Goal: Find specific page/section: Find specific page/section

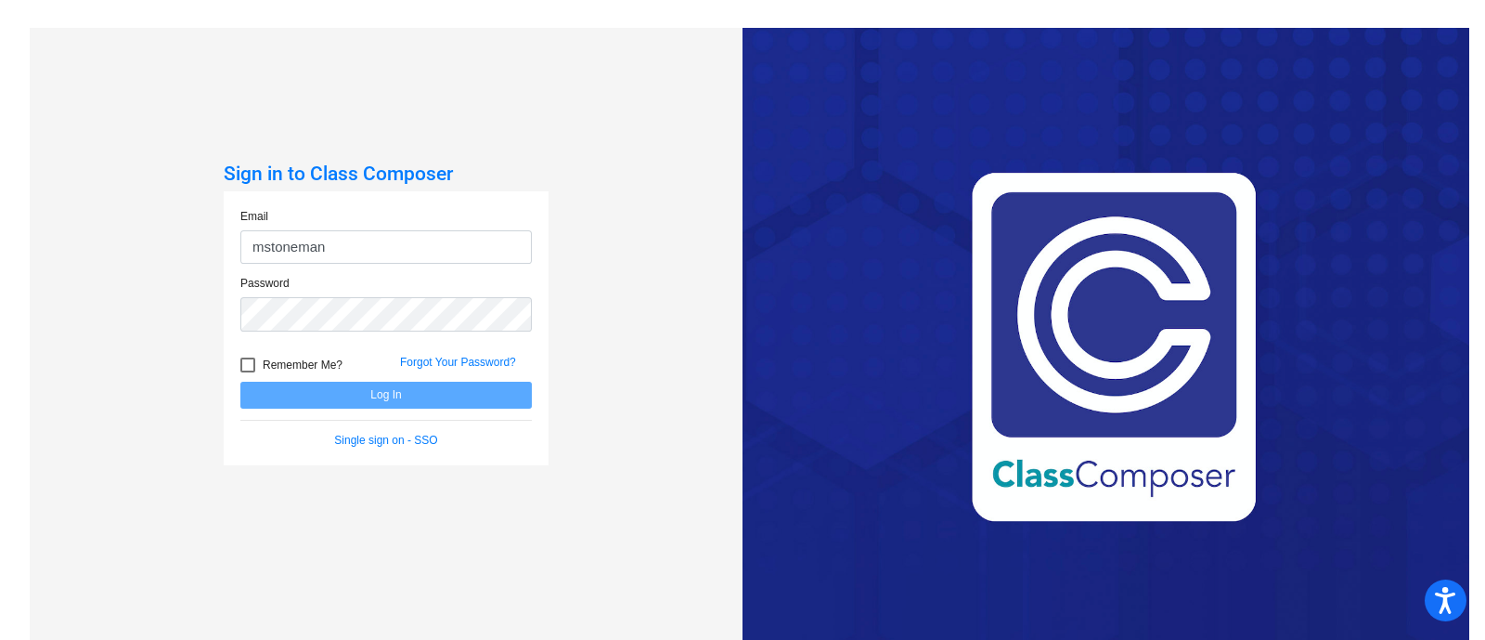
type input "mstoneman@hart.k12.mi.us"
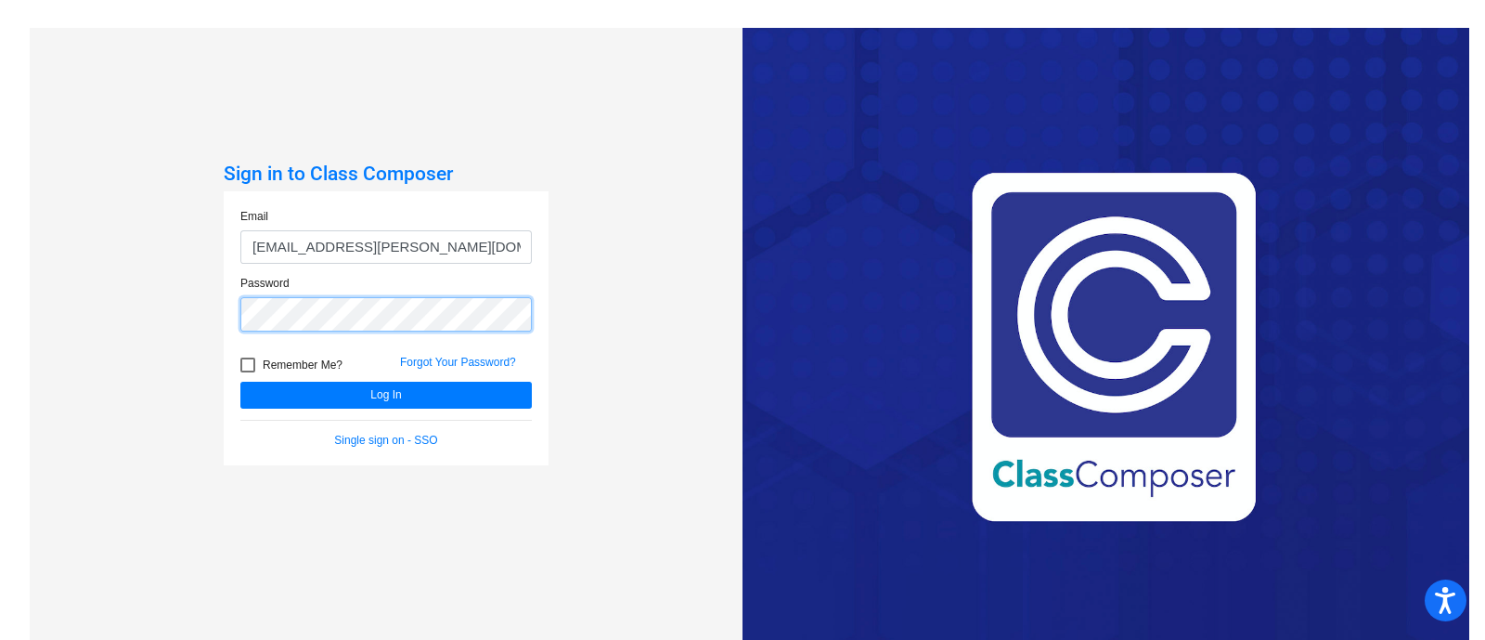
click at [240, 382] on button "Log In" at bounding box center [386, 395] width 292 height 27
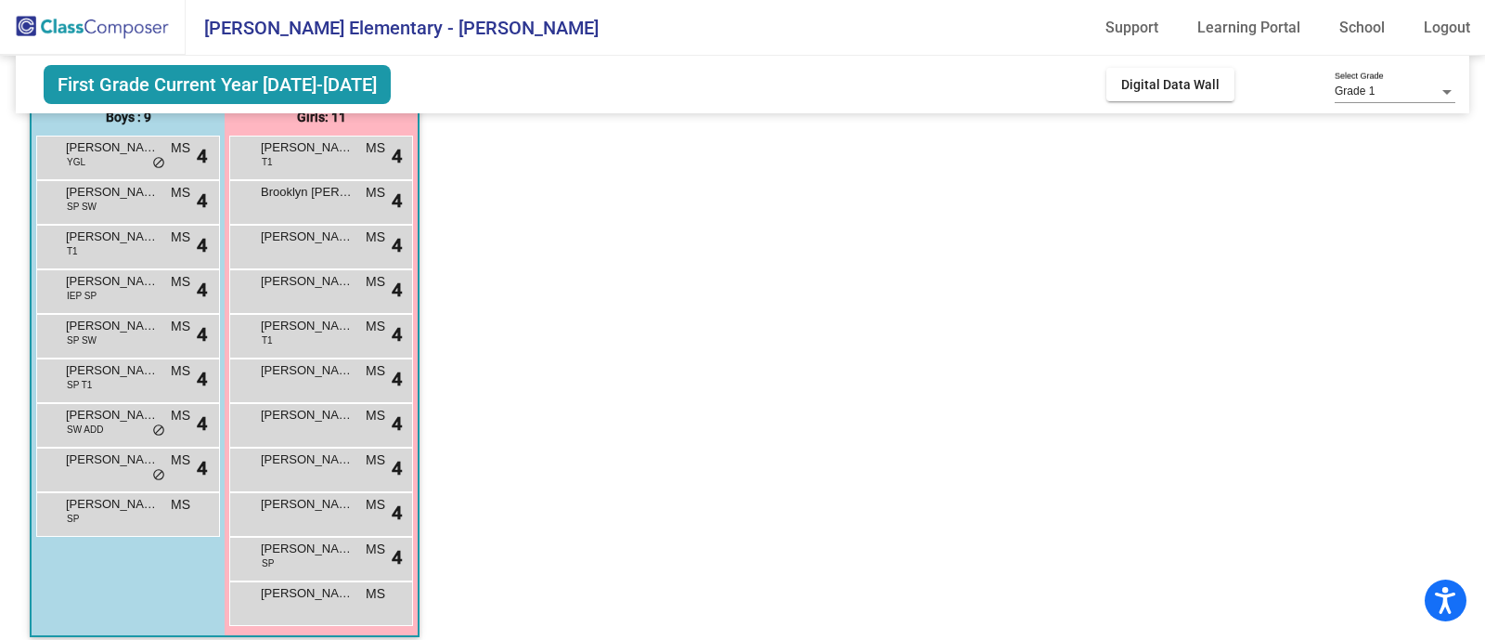
scroll to position [162, 0]
click at [175, 477] on div "Brycen DeRuiter MS lock do_not_disturb_alt 4" at bounding box center [125, 466] width 177 height 38
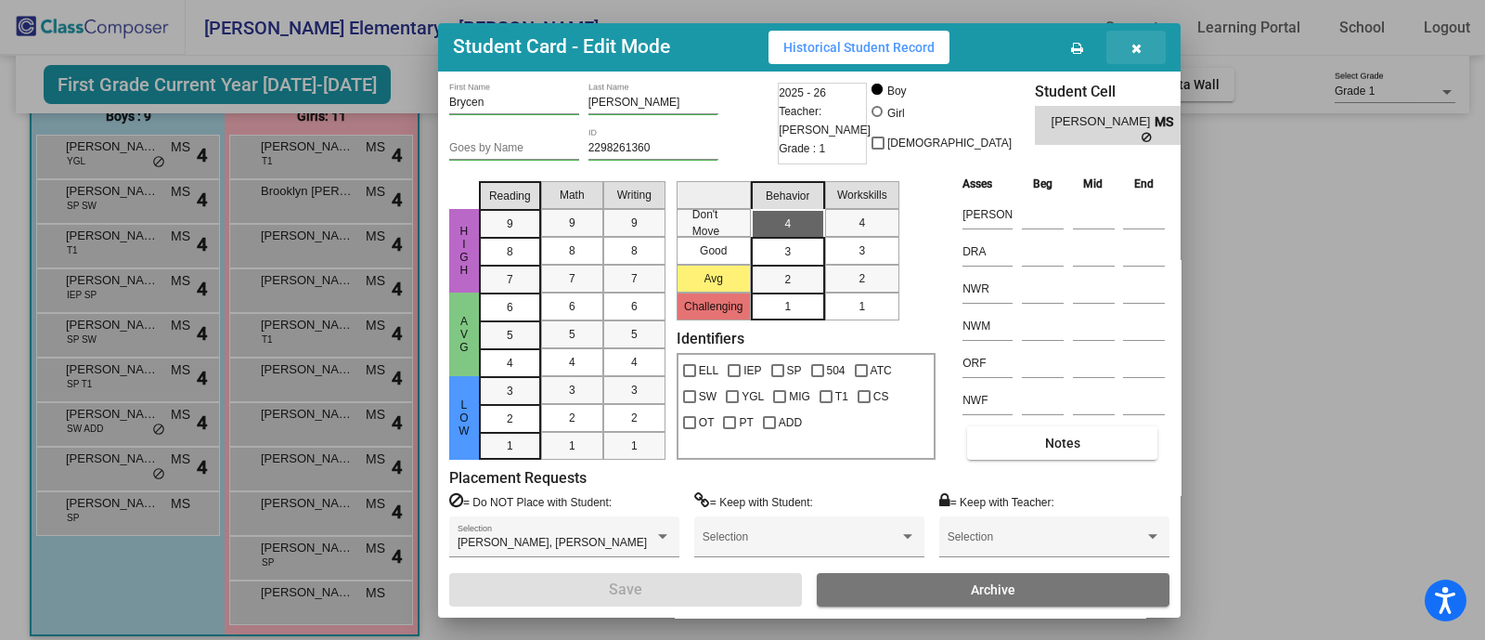
click at [1141, 49] on icon "button" at bounding box center [1137, 48] width 10 height 13
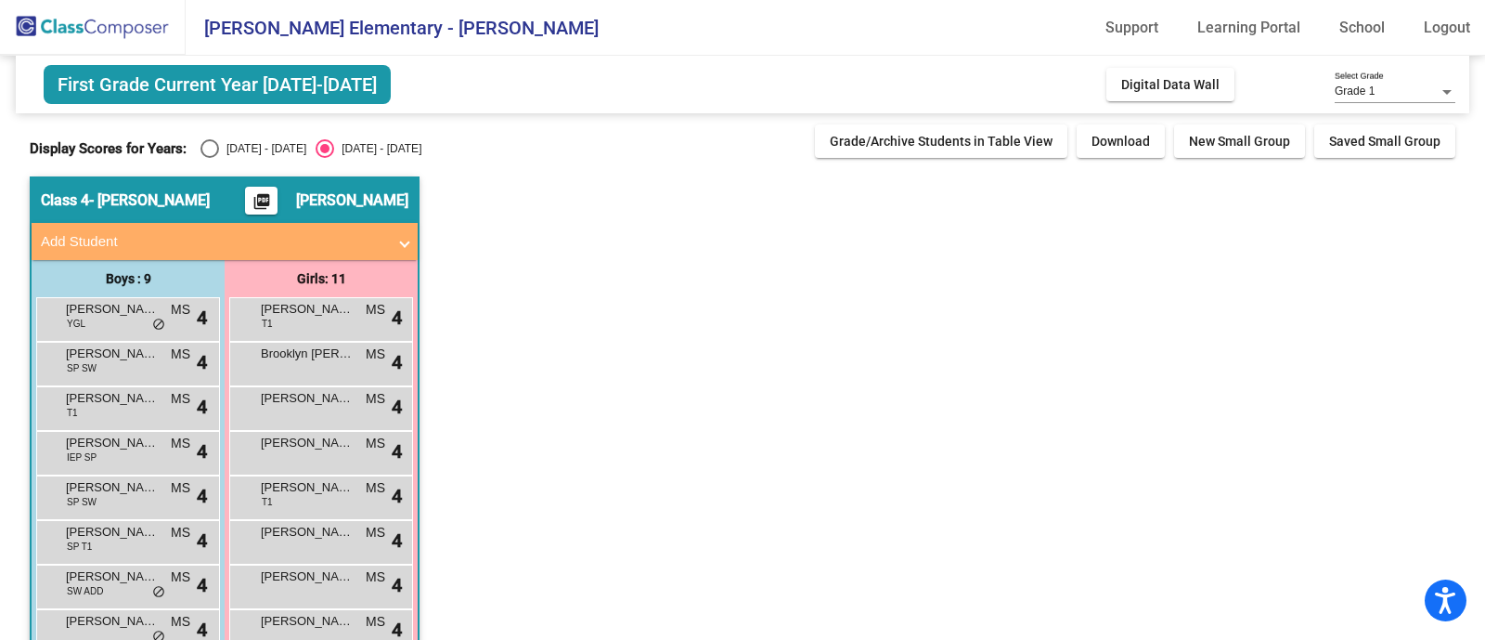
scroll to position [176, 0]
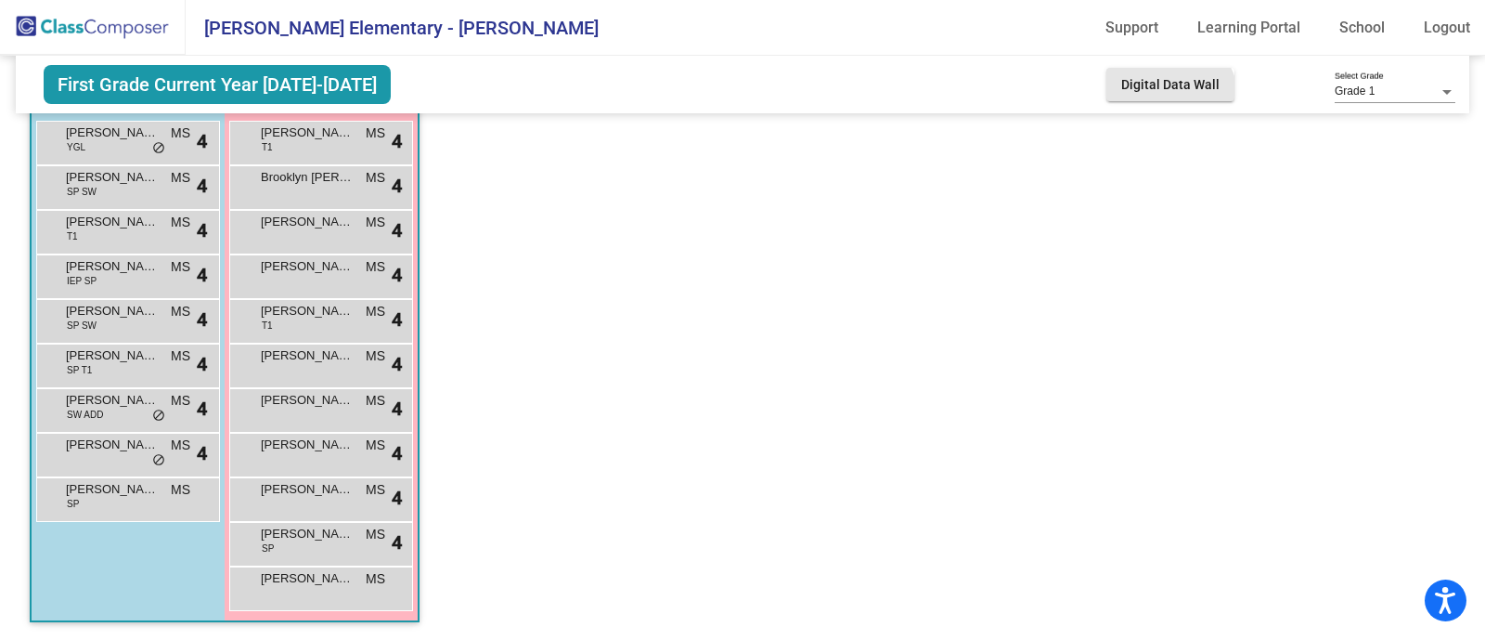
click at [1160, 98] on button "Digital Data Wall" at bounding box center [1171, 84] width 128 height 33
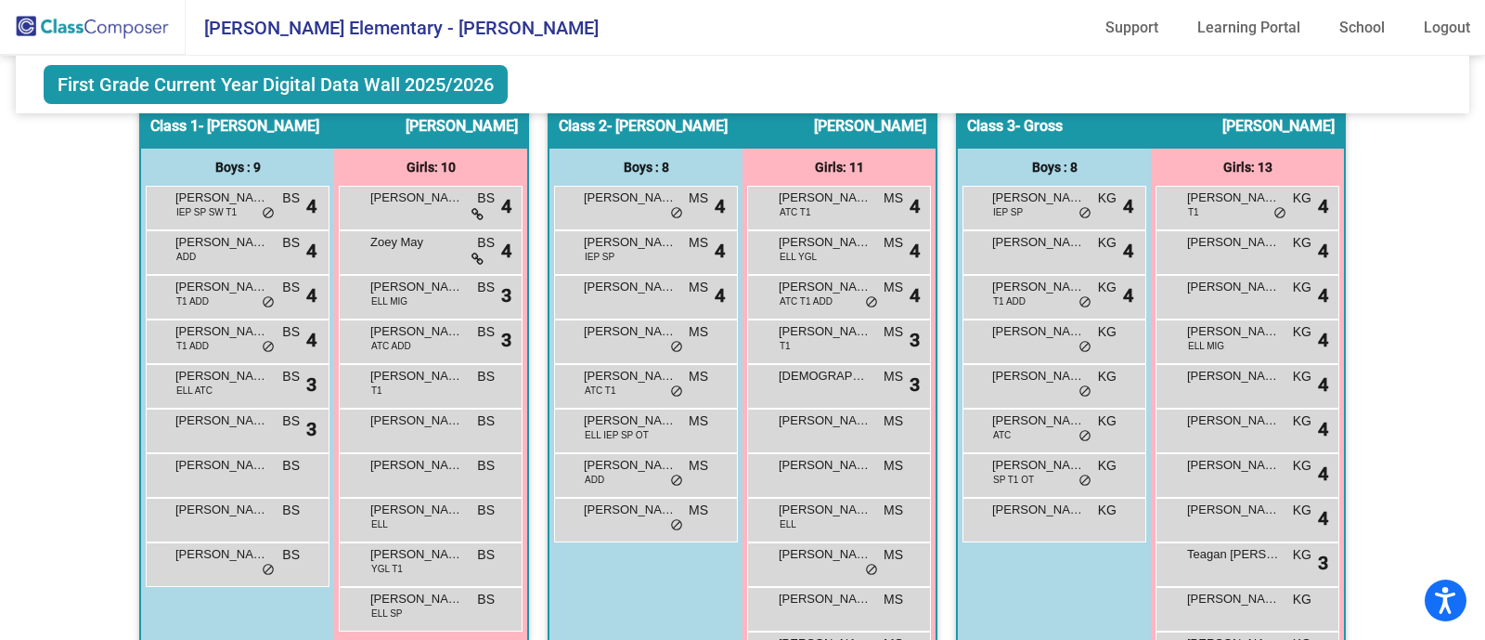
scroll to position [370, 0]
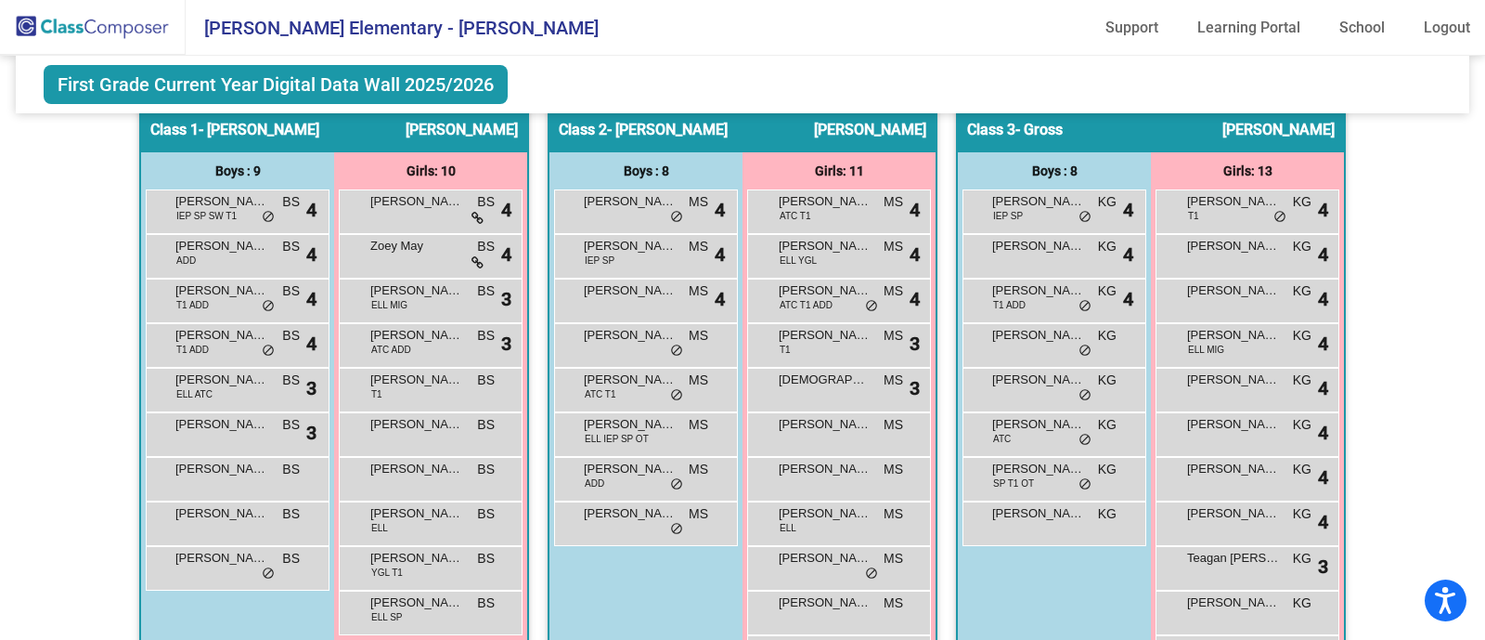
click at [1045, 341] on span "[PERSON_NAME]" at bounding box center [1038, 335] width 93 height 19
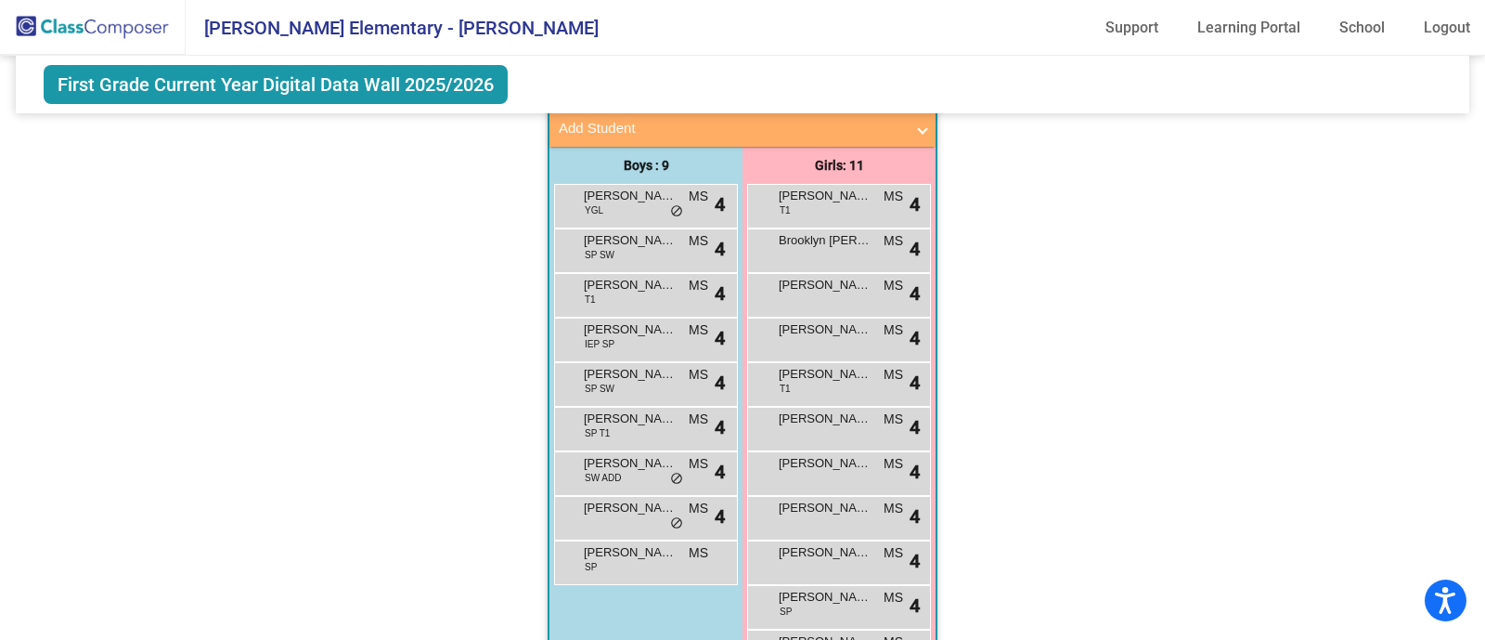
scroll to position [1119, 0]
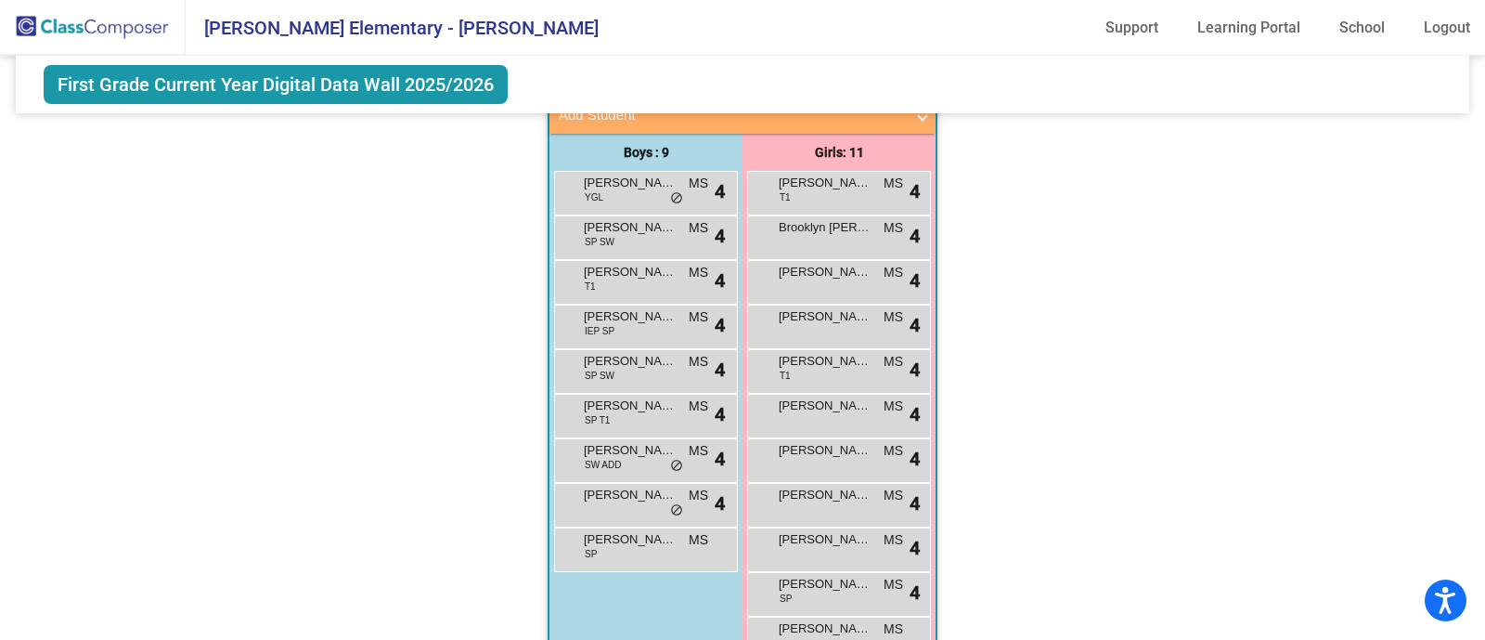
click at [1002, 222] on div "Hallway - Hallway Class picture_as_pdf Add Student First Name Last Name Student…" at bounding box center [743, 24] width 1426 height 1333
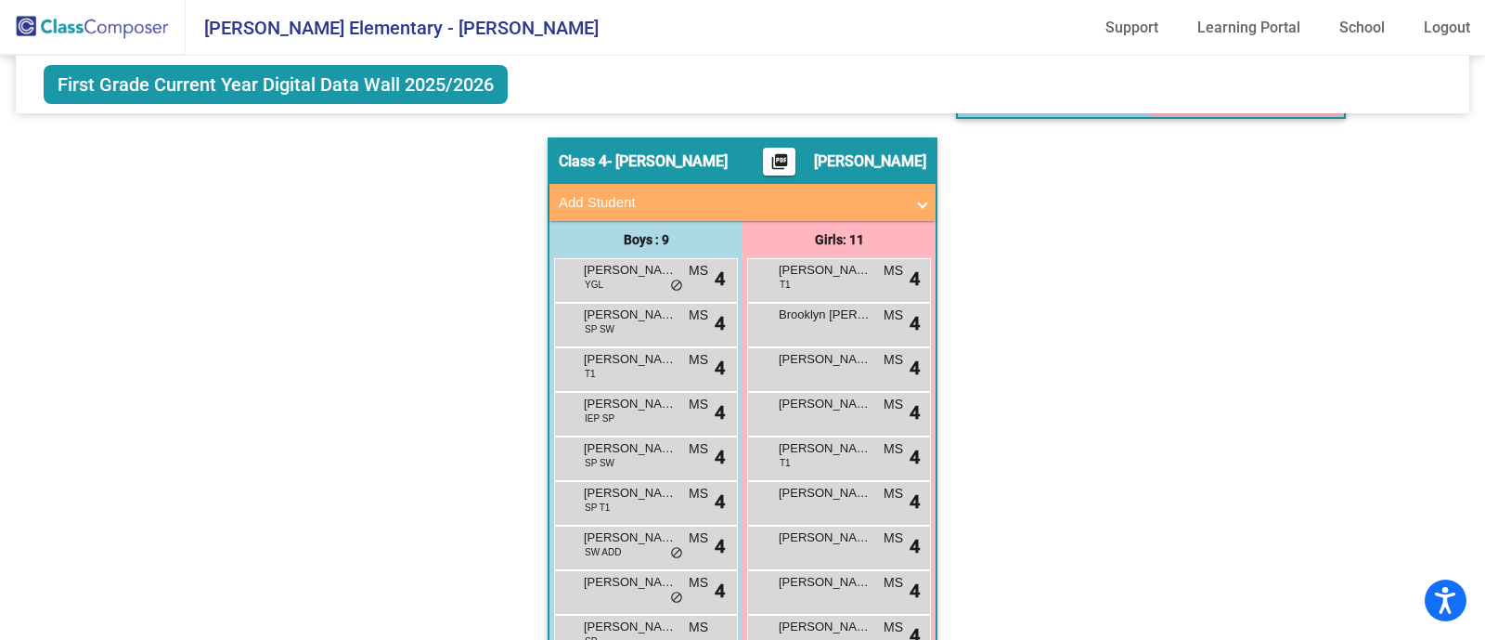
scroll to position [1166, 0]
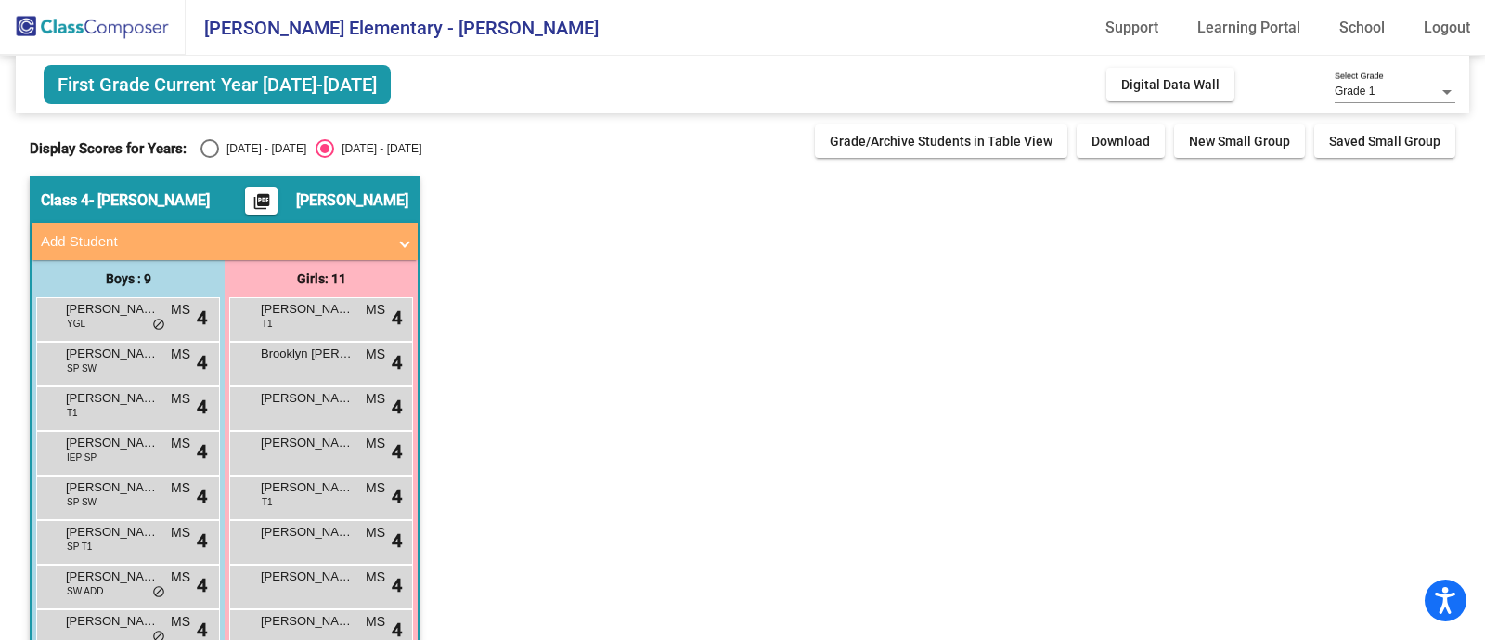
scroll to position [176, 0]
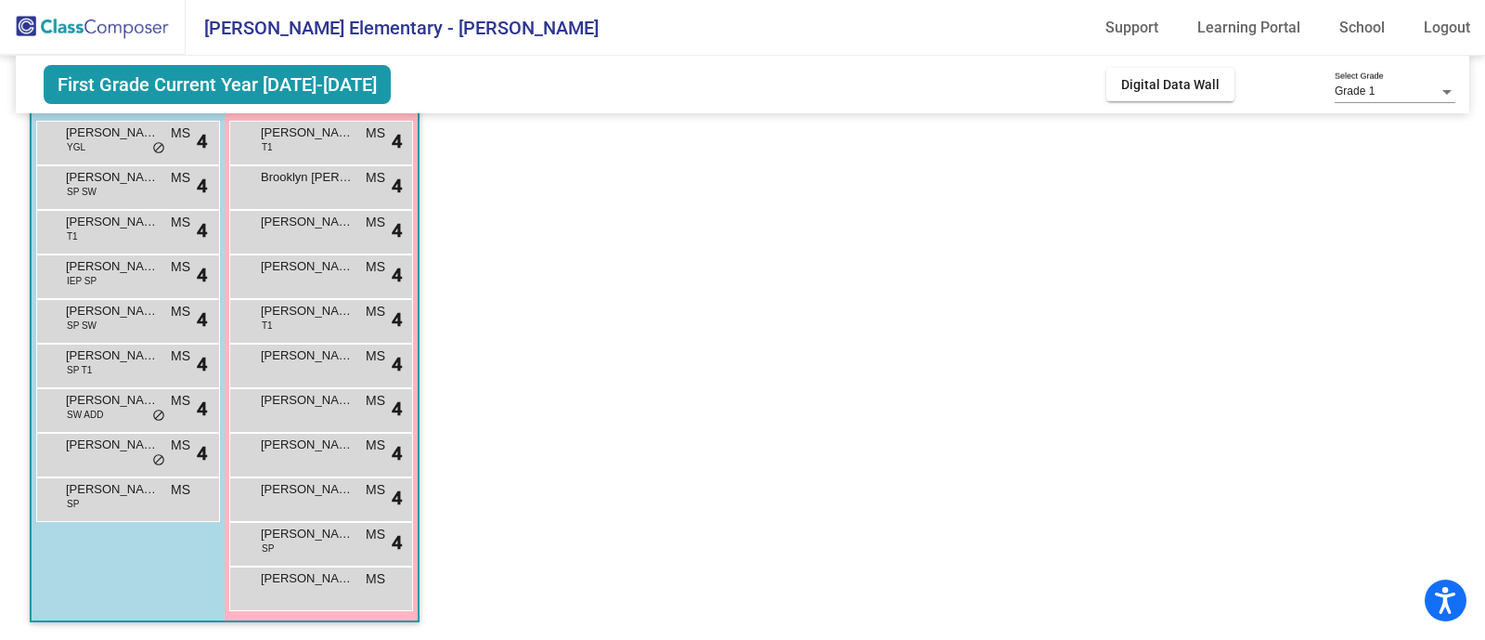
click at [884, 185] on app-classroom "Class 4 - [PERSON_NAME] picture_as_pdf [PERSON_NAME] Add Student First Name Las…" at bounding box center [743, 320] width 1426 height 641
click at [836, 483] on app-classroom "Class 4 - [PERSON_NAME] picture_as_pdf [PERSON_NAME] Add Student First Name Las…" at bounding box center [743, 320] width 1426 height 641
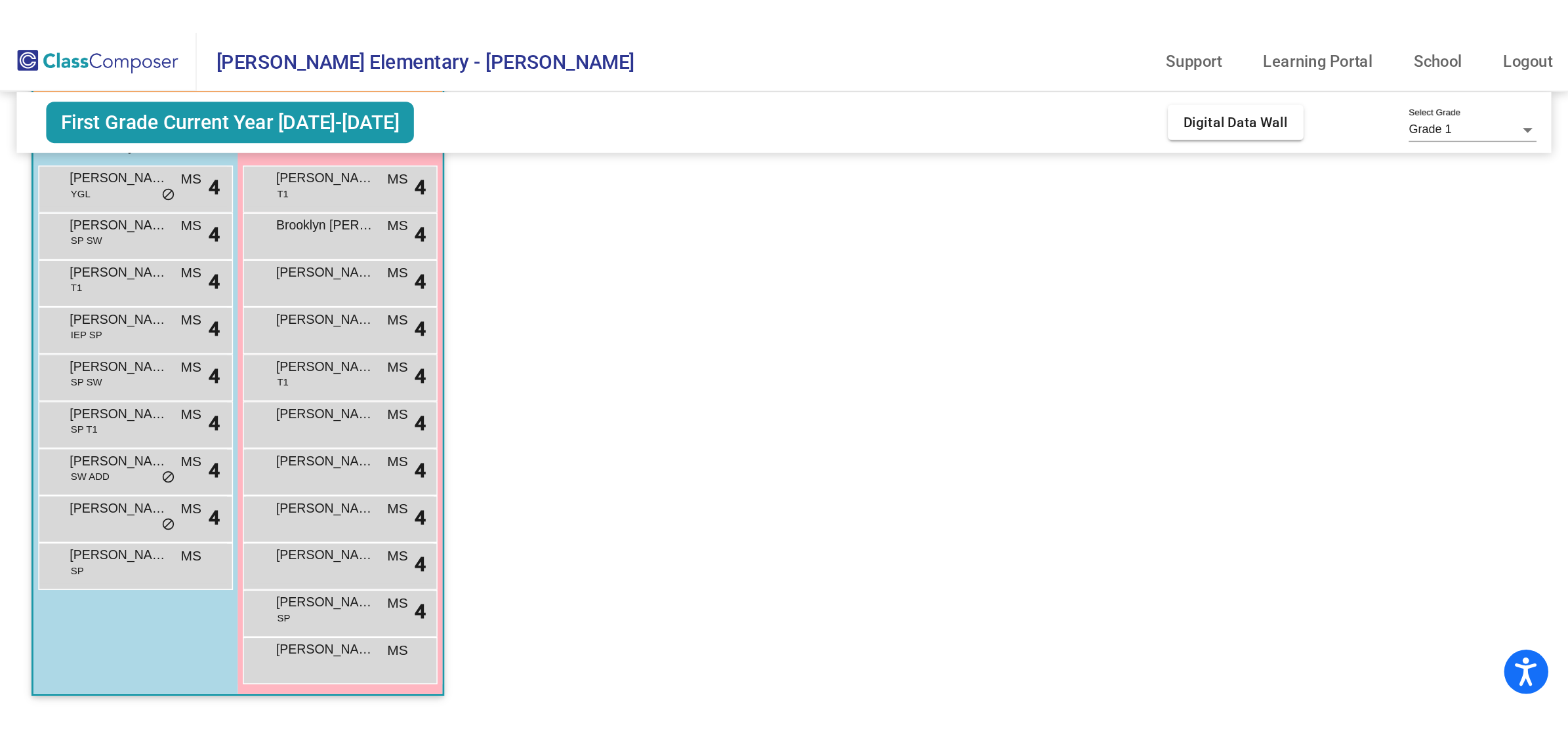
scroll to position [0, 0]
